Goal: Complete application form: Complete application form

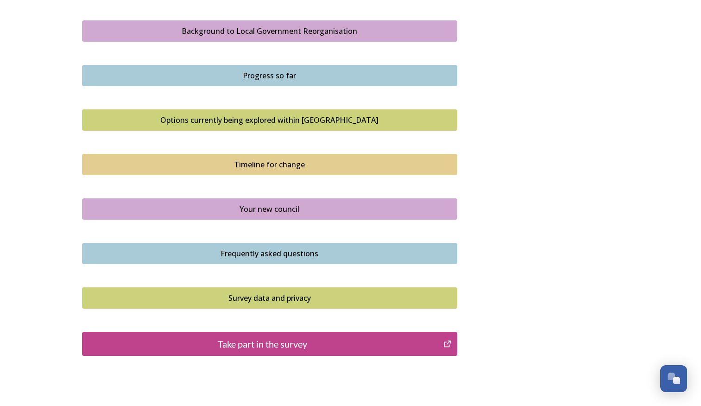
scroll to position [564, 0]
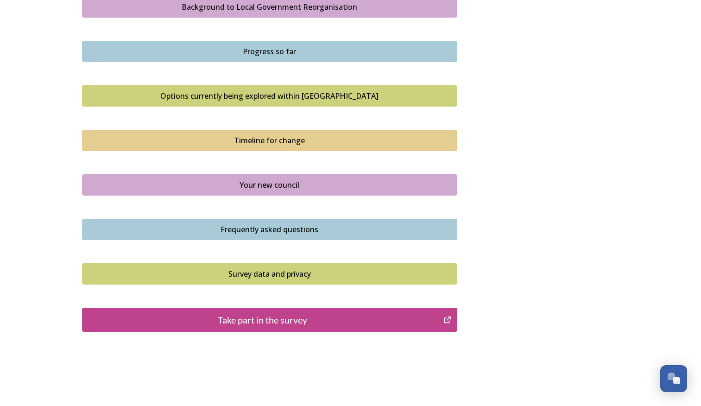
click at [285, 318] on div "Take part in the survey" at bounding box center [263, 320] width 352 height 14
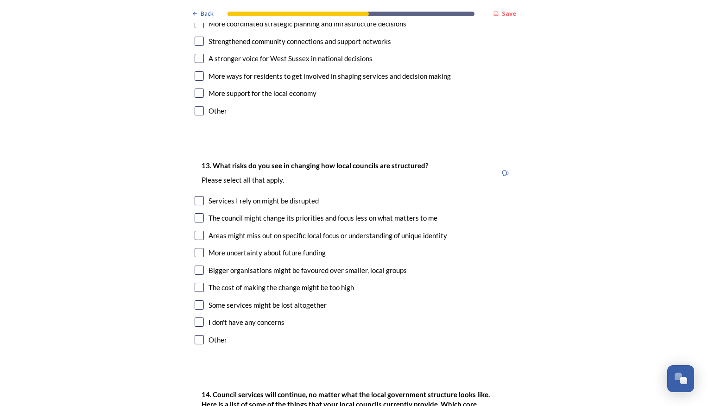
scroll to position [1731, 0]
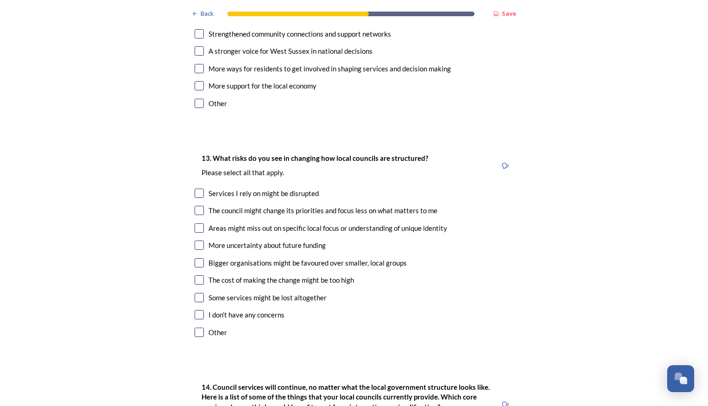
click at [195, 275] on input "checkbox" at bounding box center [199, 279] width 9 height 9
